Goal: Task Accomplishment & Management: Use online tool/utility

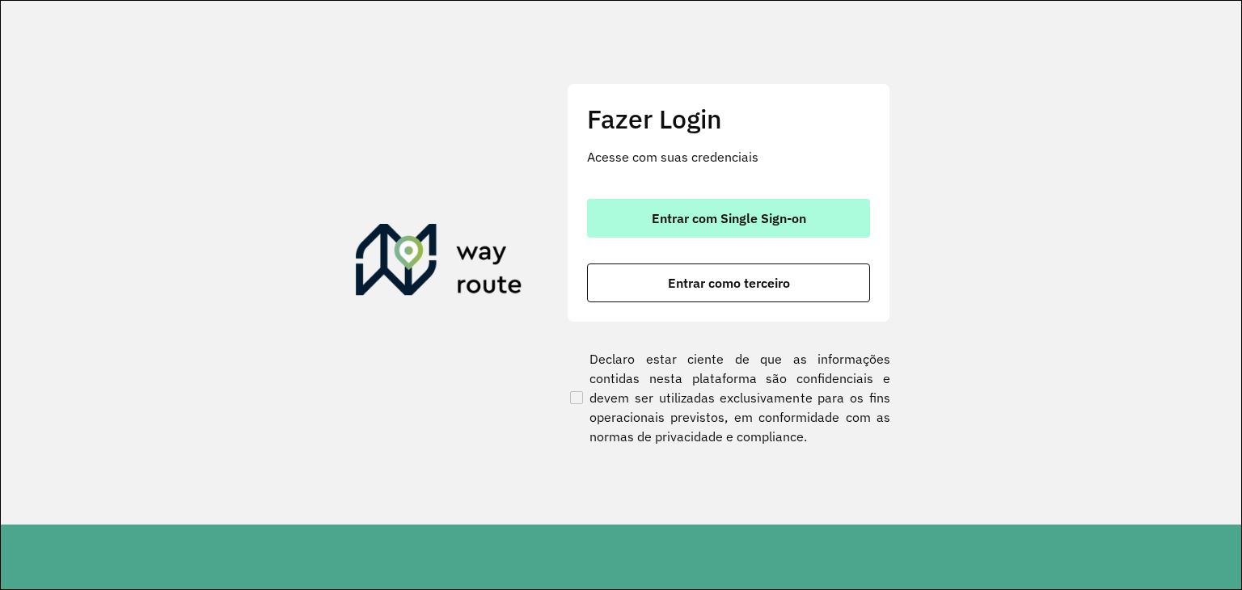
click at [652, 212] on span "Entrar com Single Sign-on" at bounding box center [729, 218] width 154 height 13
click at [627, 209] on button "Entrar com Single Sign-on" at bounding box center [728, 218] width 283 height 39
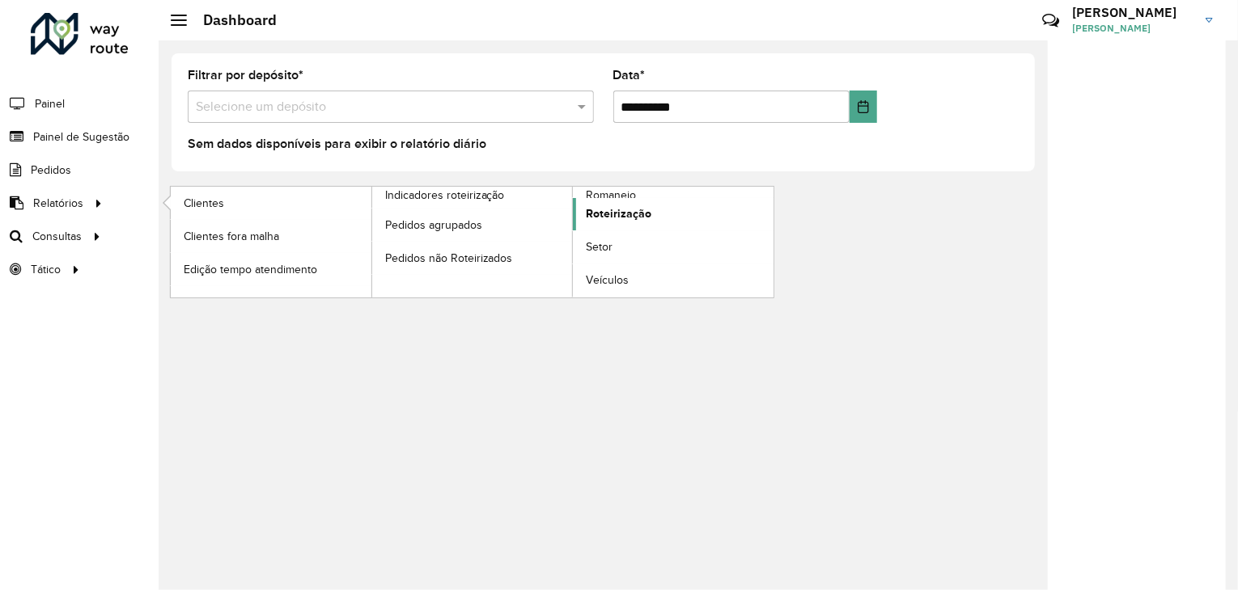
click at [605, 201] on link "Roteirização" at bounding box center [673, 214] width 201 height 32
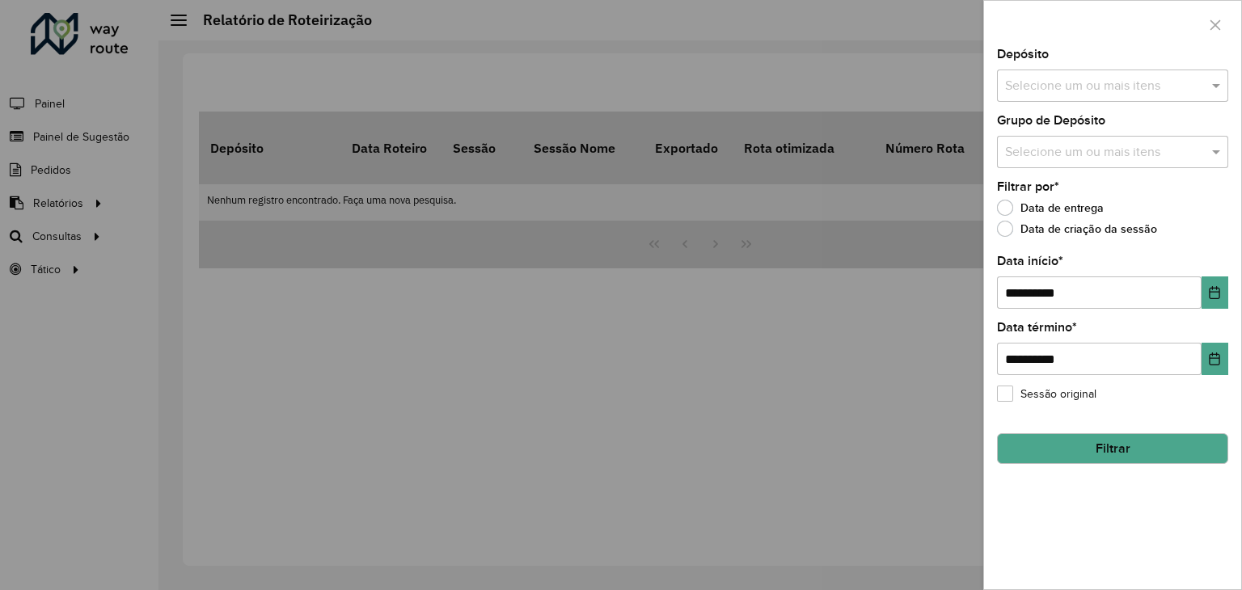
click at [1032, 77] on input "text" at bounding box center [1104, 86] width 207 height 19
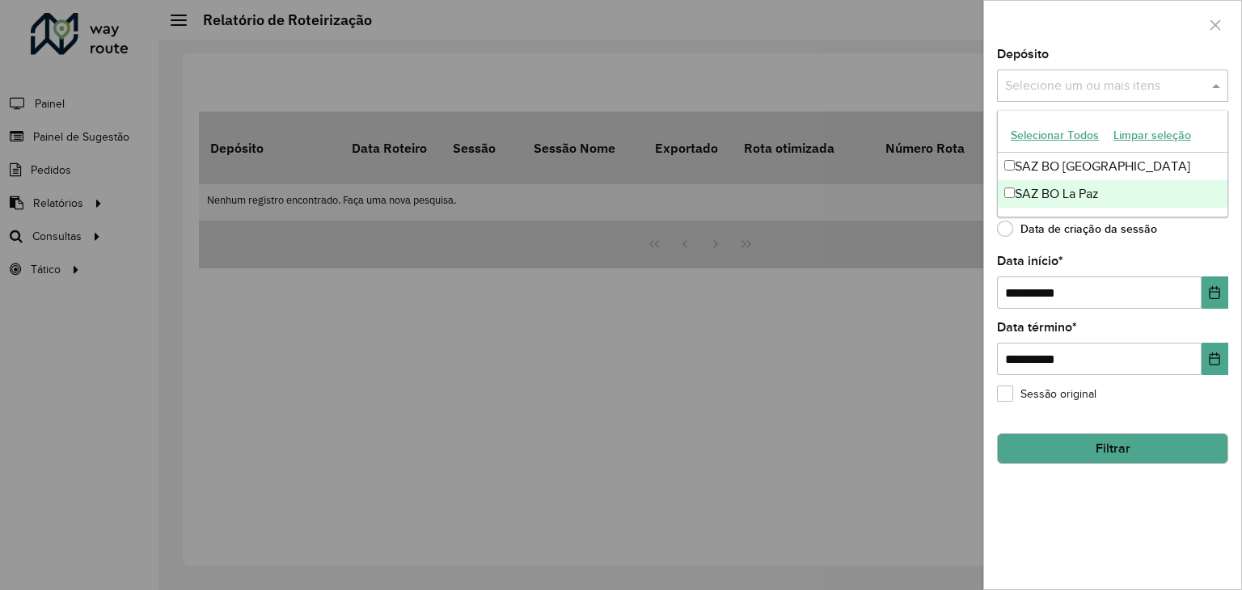
click at [1036, 191] on div "SAZ BO La Paz" at bounding box center [1113, 194] width 230 height 28
click at [1205, 292] on button "Choose Date" at bounding box center [1215, 293] width 27 height 32
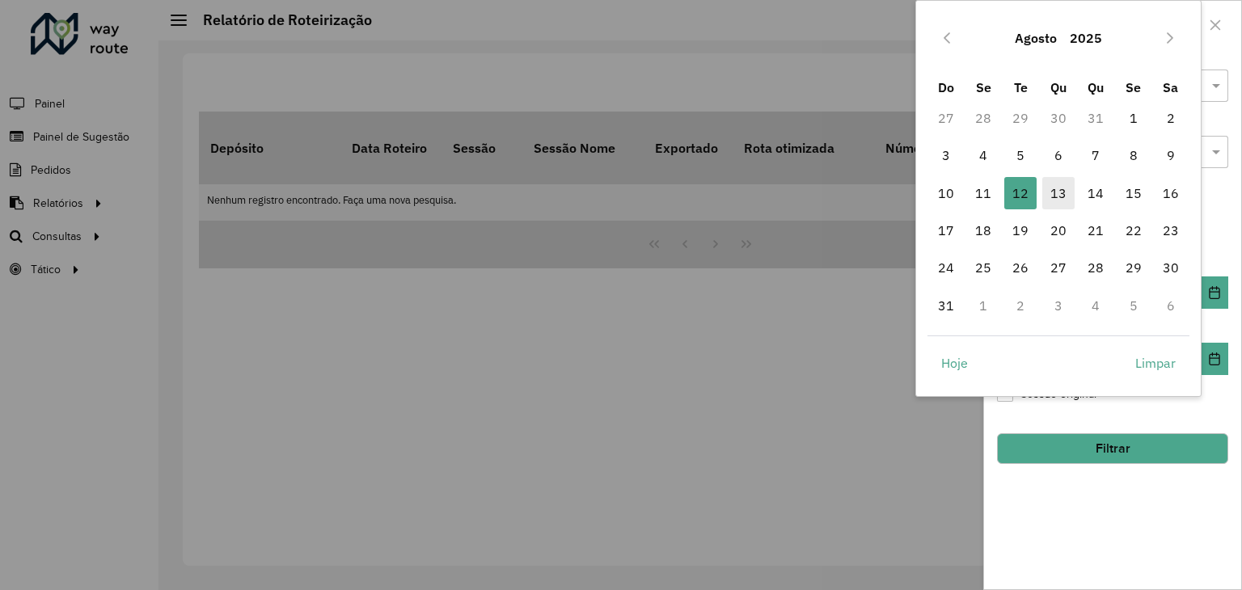
click at [1065, 202] on span "13" at bounding box center [1059, 193] width 32 height 32
type input "**********"
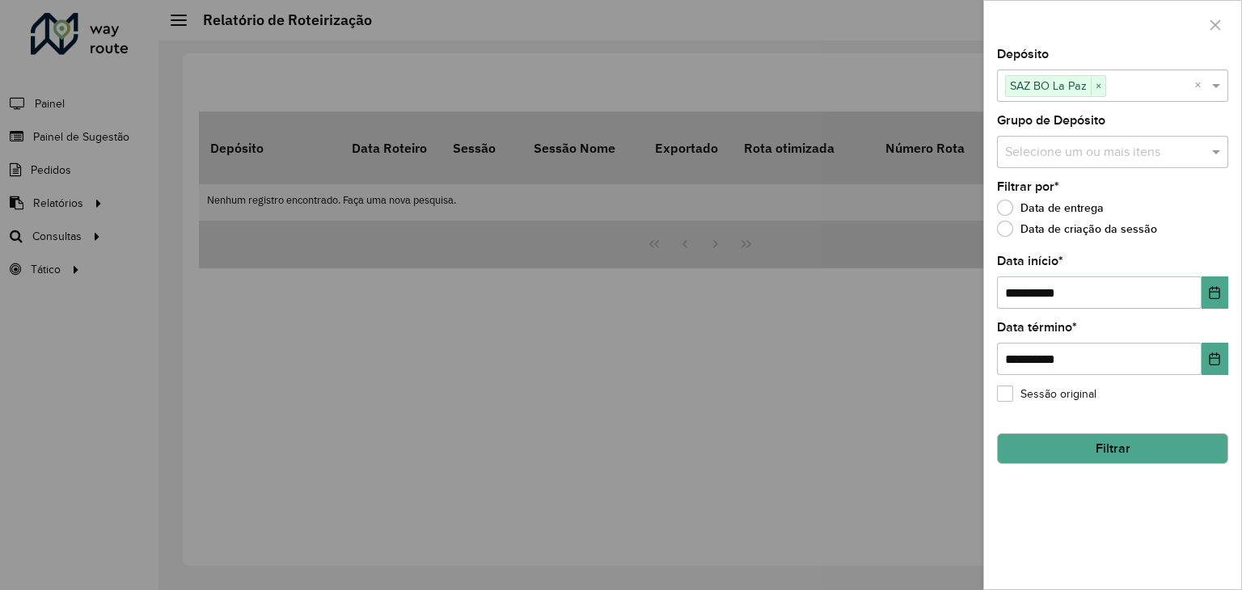
click at [1067, 445] on button "Filtrar" at bounding box center [1112, 449] width 231 height 31
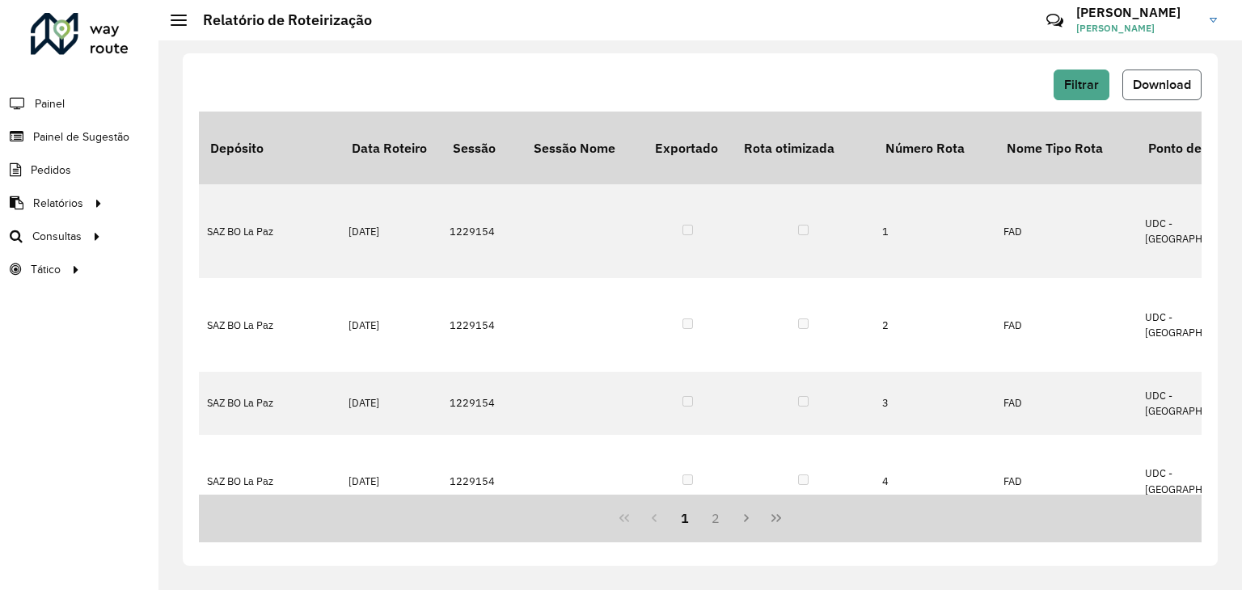
click at [1139, 88] on span "Download" at bounding box center [1162, 85] width 58 height 14
